Goal: Task Accomplishment & Management: Manage account settings

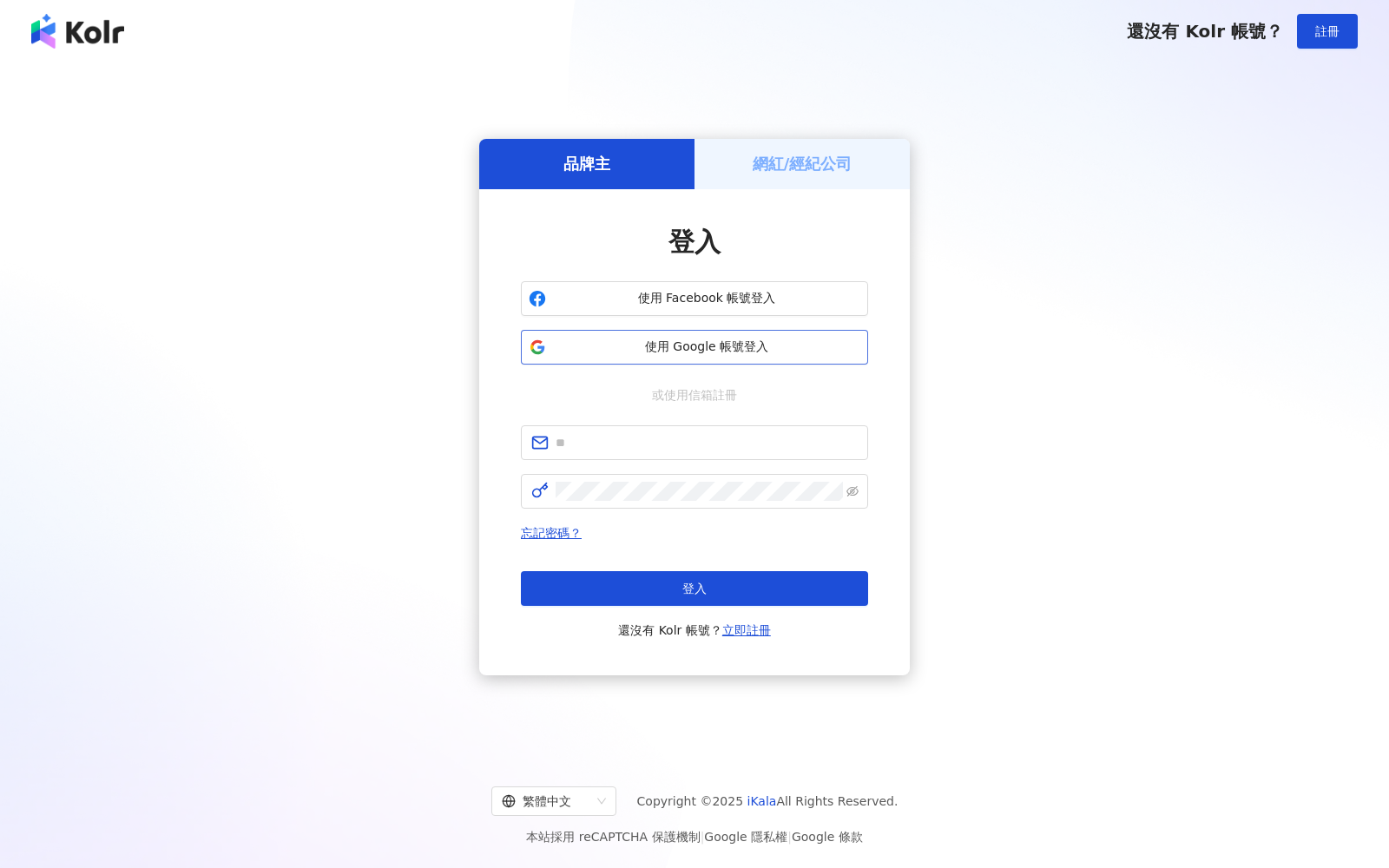
click at [679, 358] on button "使用 Google 帳號登入" at bounding box center [694, 347] width 348 height 34
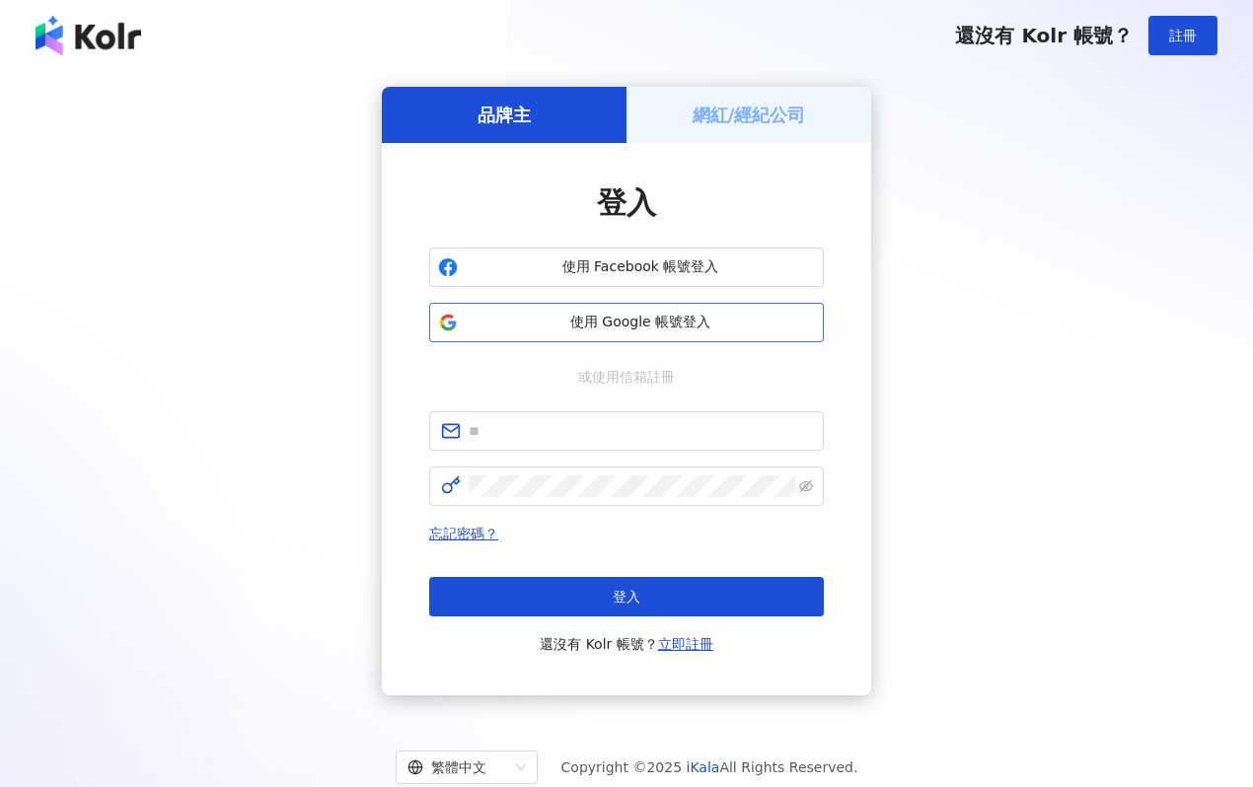
click at [626, 320] on span "使用 Google 帳號登入" at bounding box center [640, 323] width 349 height 20
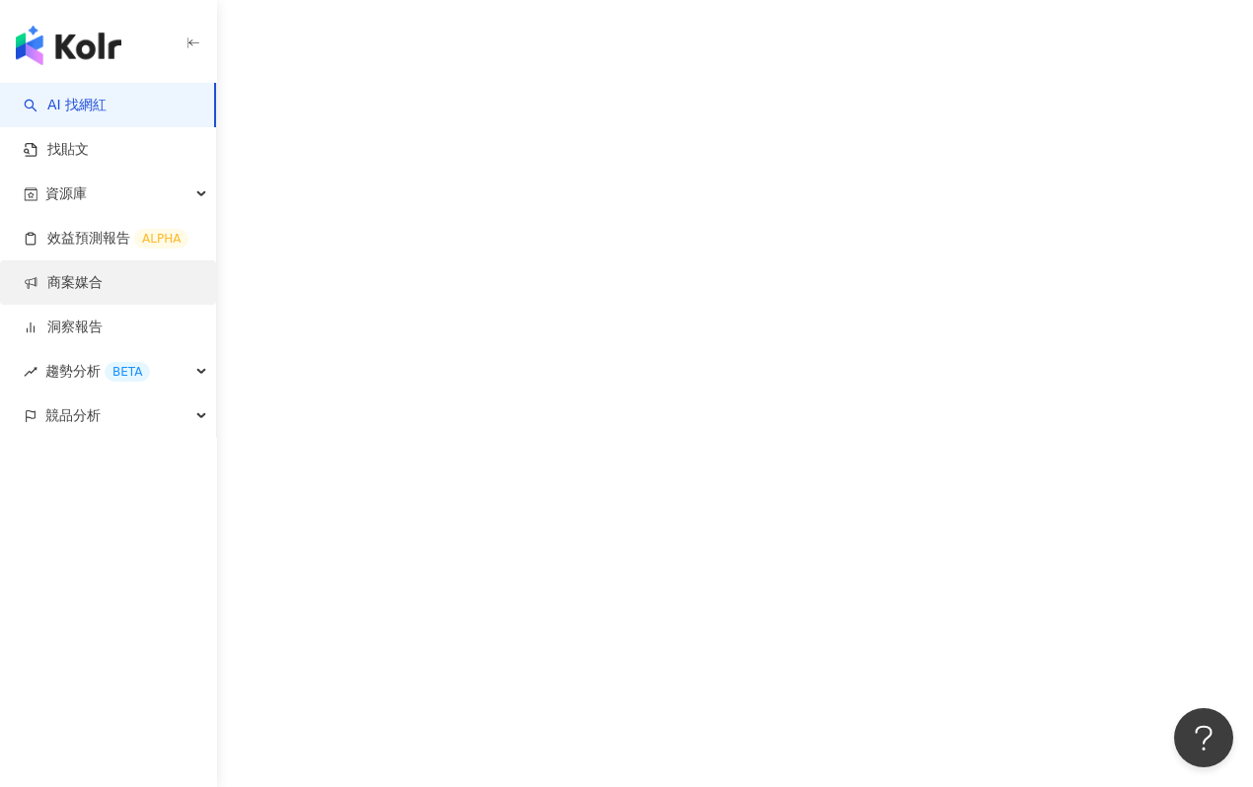
click at [95, 273] on link "商案媒合" at bounding box center [63, 283] width 79 height 20
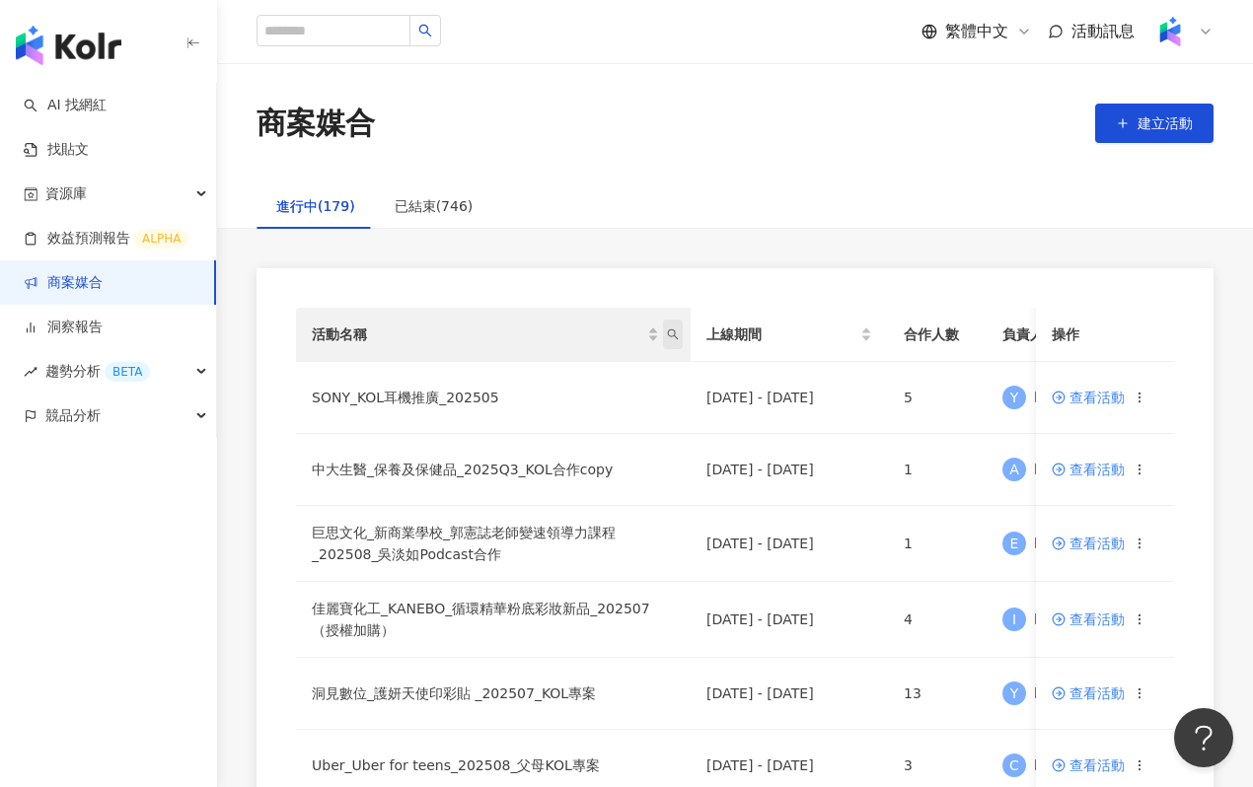
click at [672, 331] on icon "search" at bounding box center [673, 334] width 12 height 12
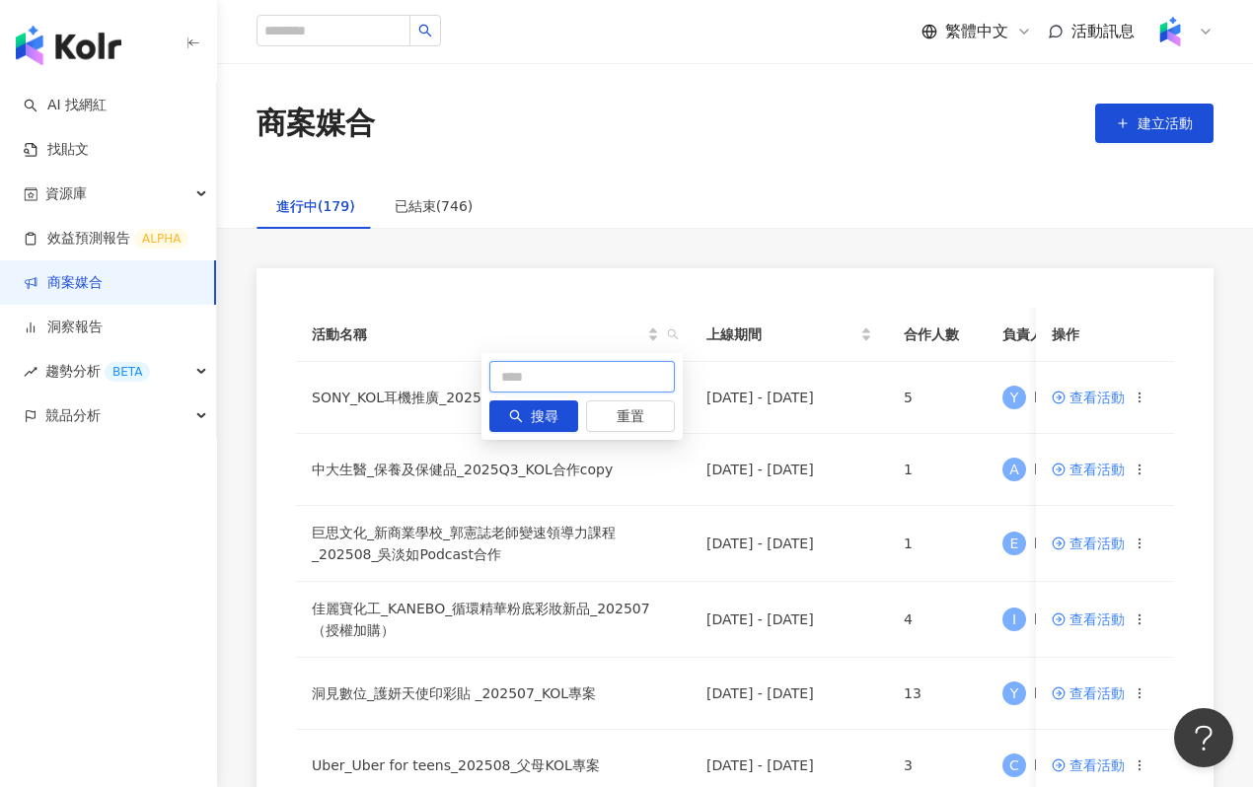
click at [610, 392] on input "text" at bounding box center [581, 377] width 185 height 32
type input "***"
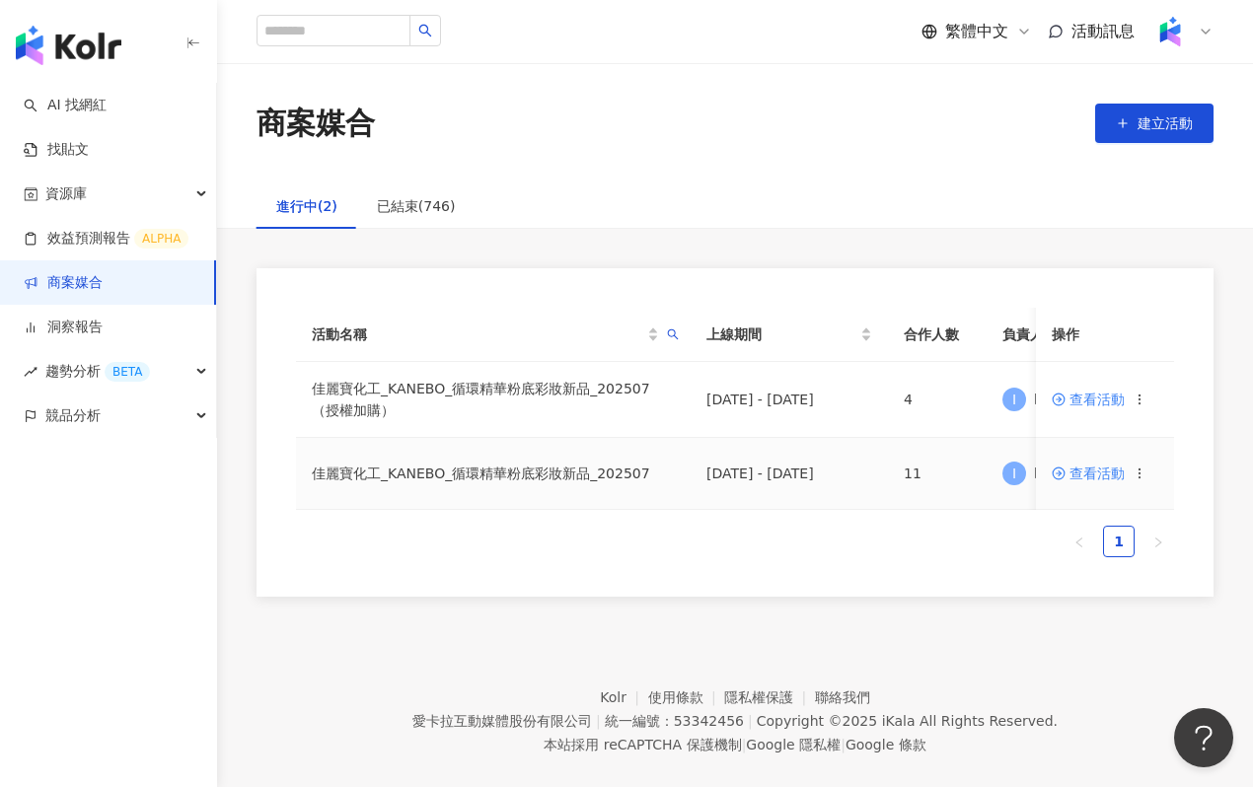
click at [1100, 483] on td "查看活動" at bounding box center [1105, 474] width 138 height 72
click at [1100, 476] on span "查看活動" at bounding box center [1087, 474] width 73 height 14
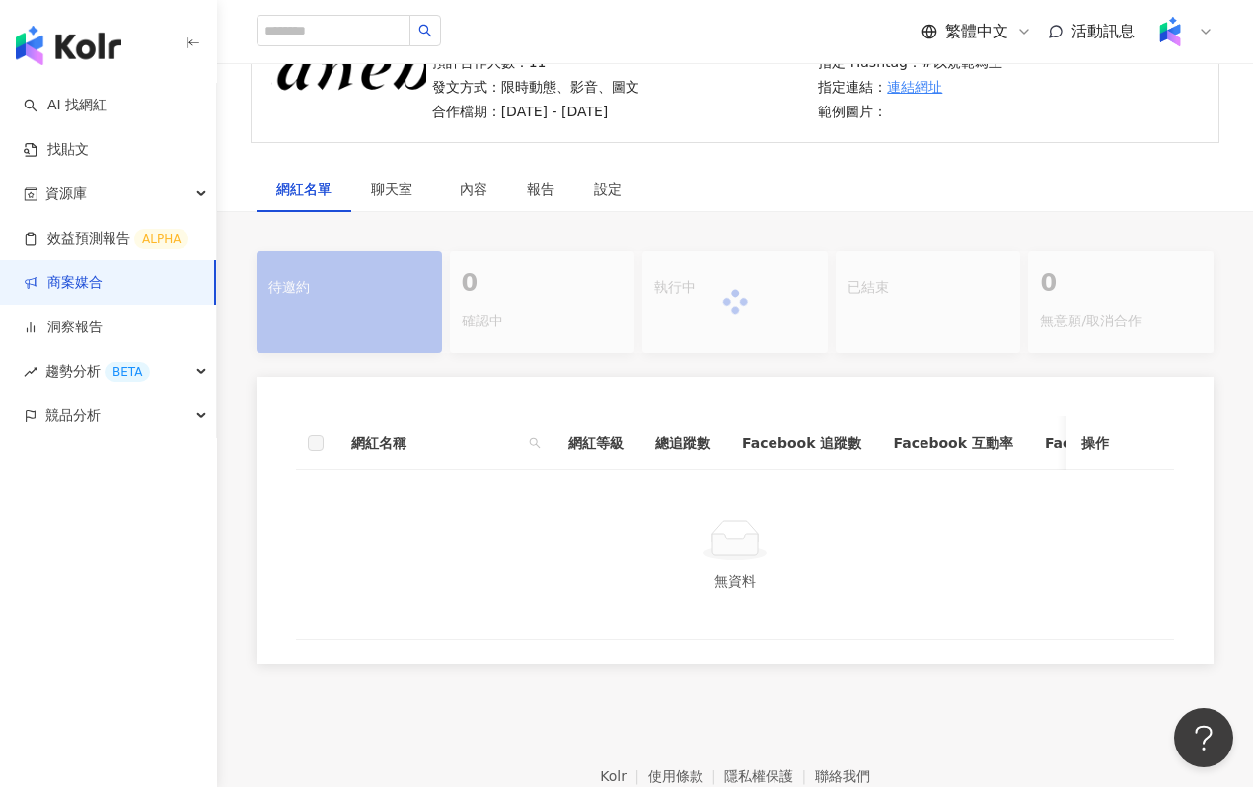
scroll to position [317, 0]
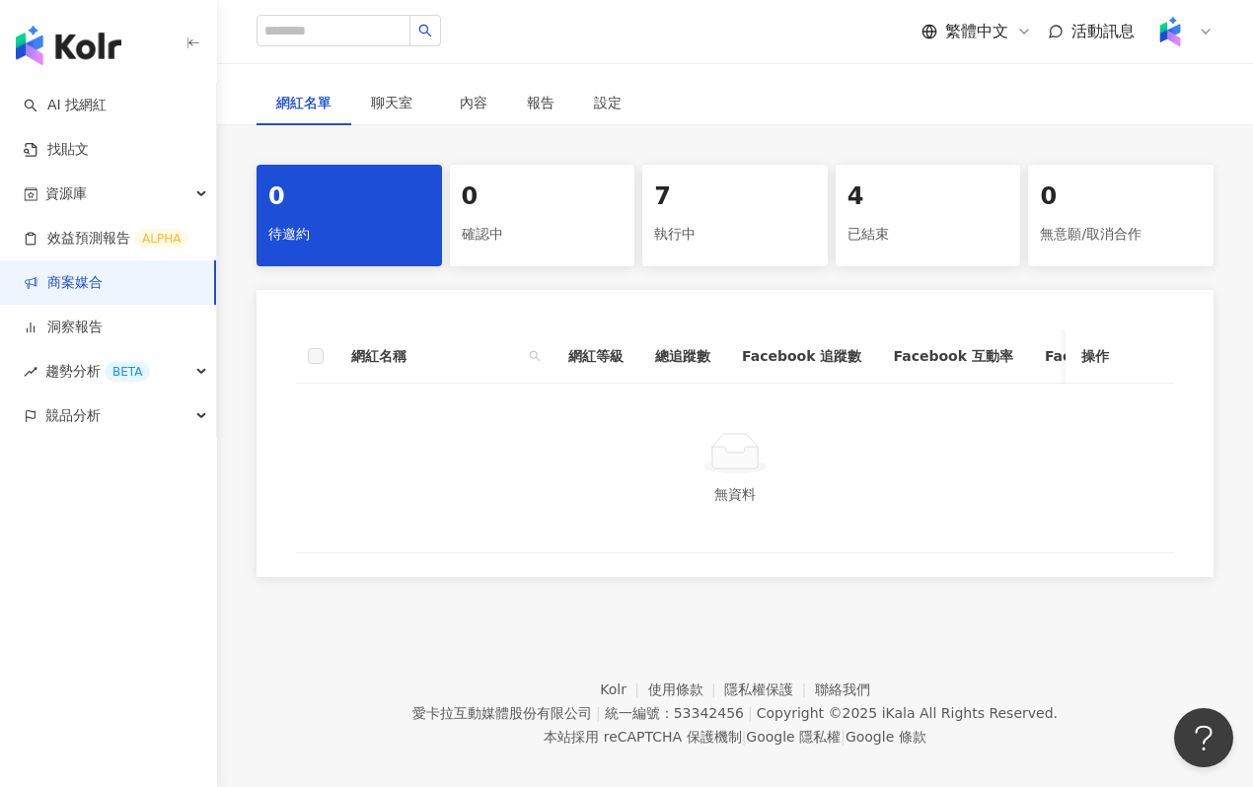
click at [719, 227] on div "執行中" at bounding box center [735, 235] width 162 height 34
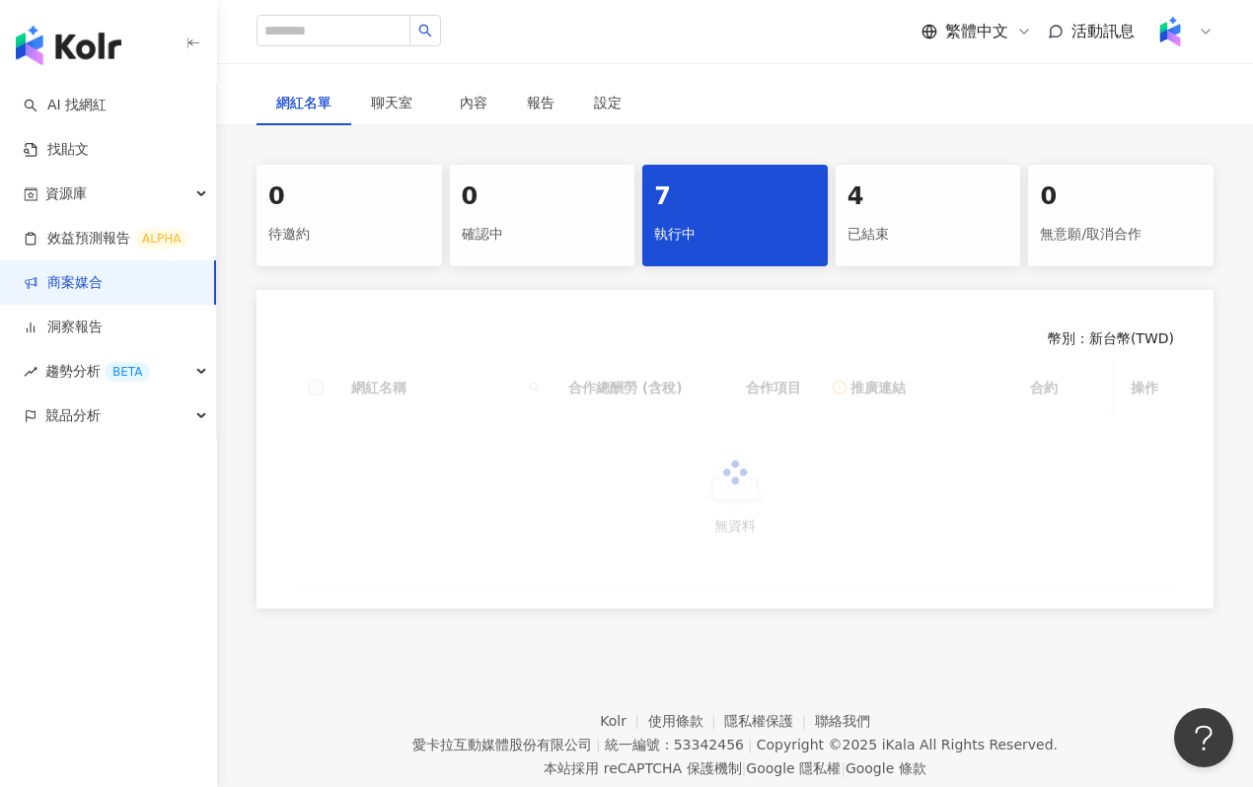
scroll to position [367, 0]
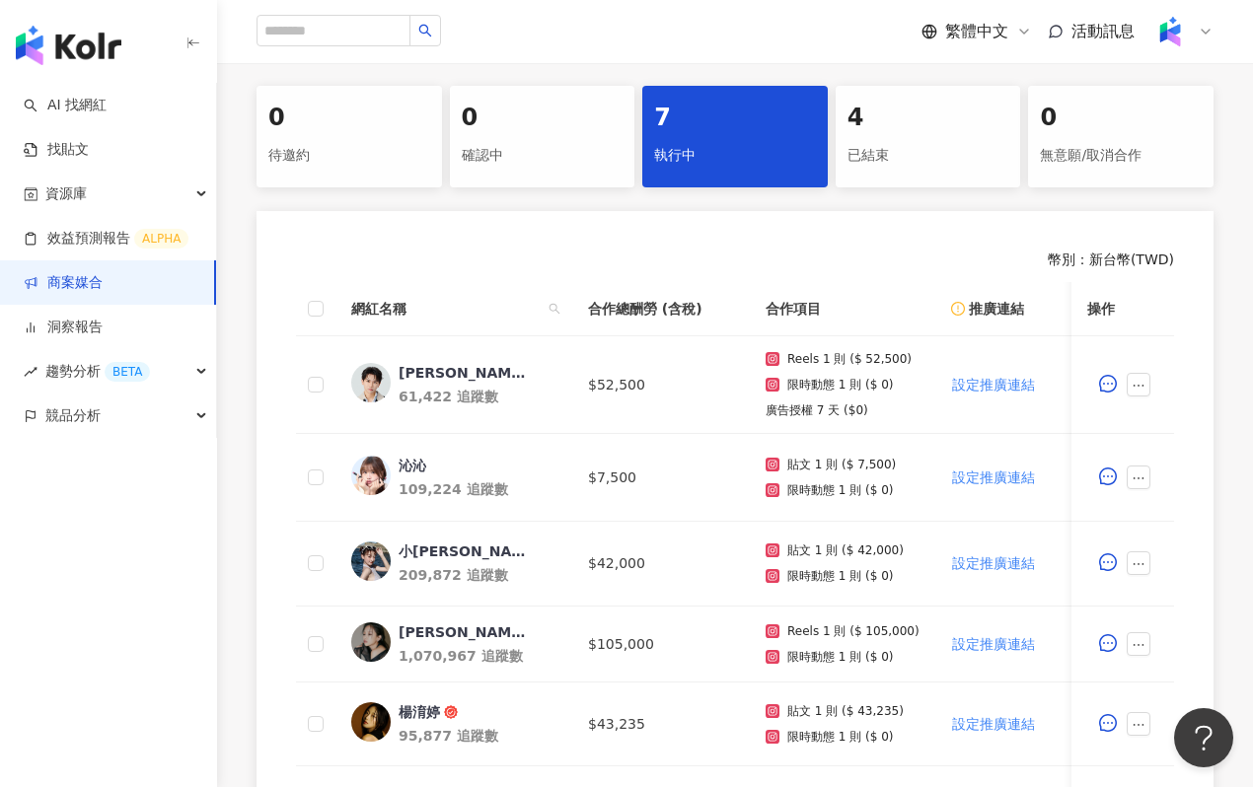
click at [880, 109] on div "4" at bounding box center [928, 119] width 162 height 34
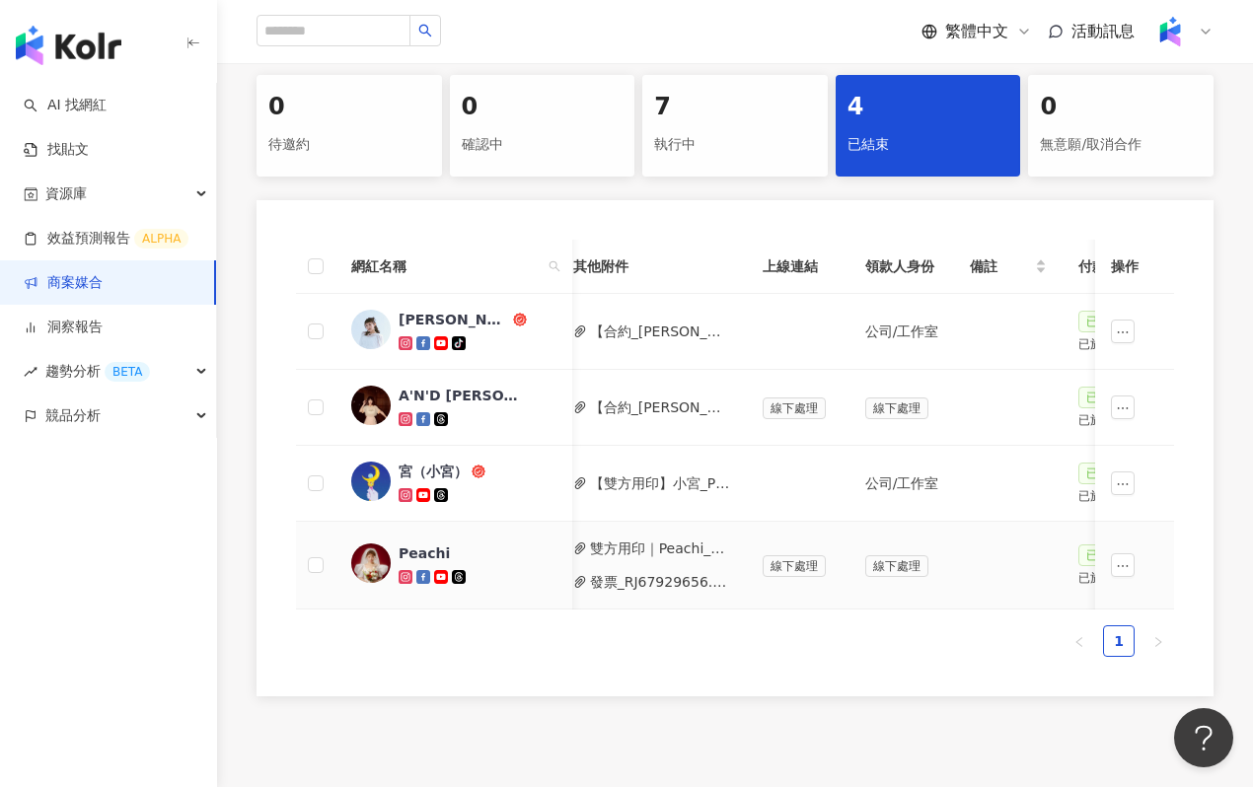
scroll to position [0, 1007]
